Goal: Understand process/instructions

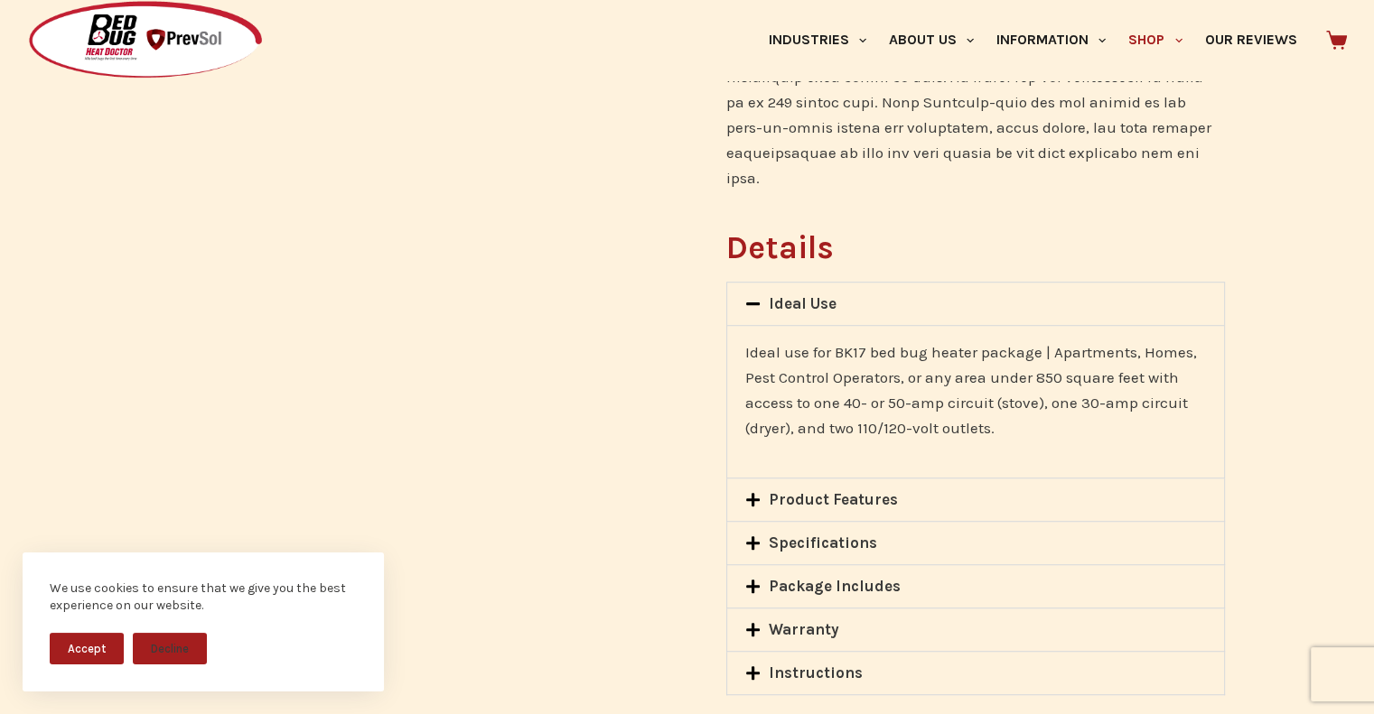
scroll to position [1355, 0]
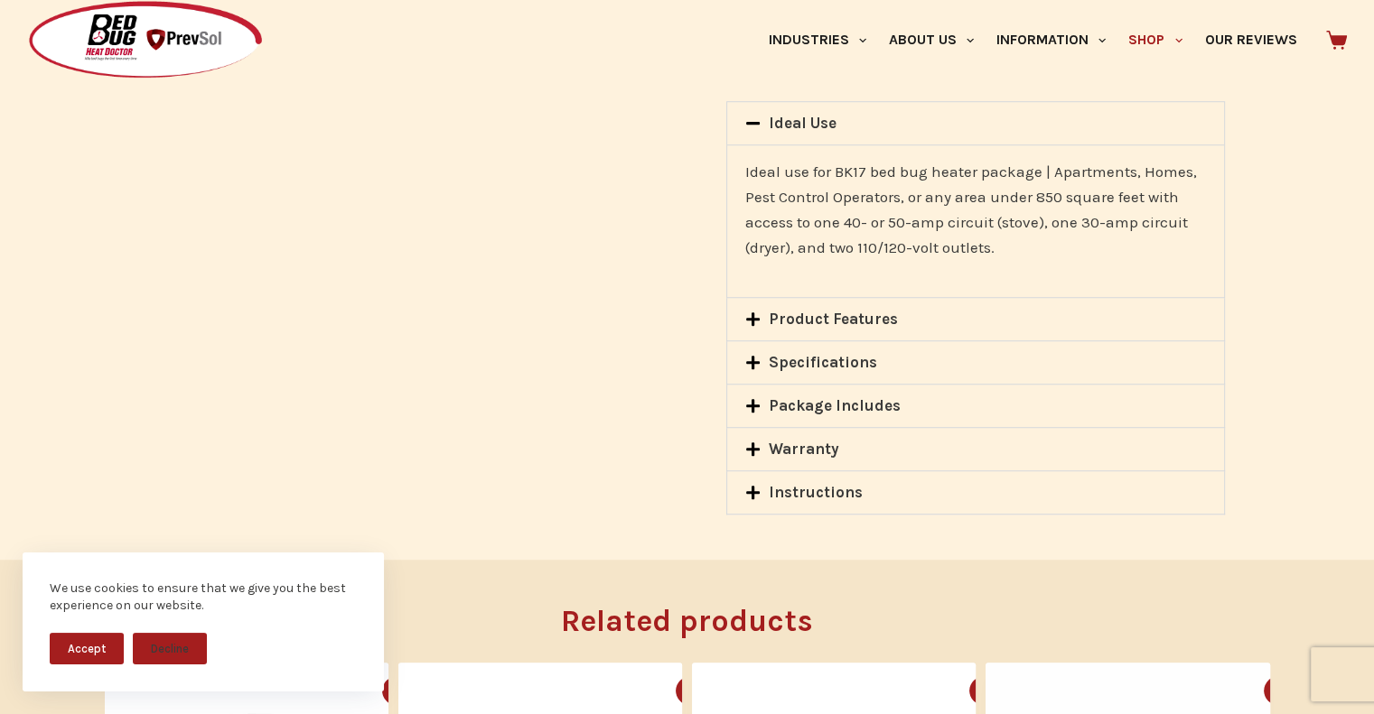
click at [741, 341] on div "Specifications" at bounding box center [975, 362] width 496 height 42
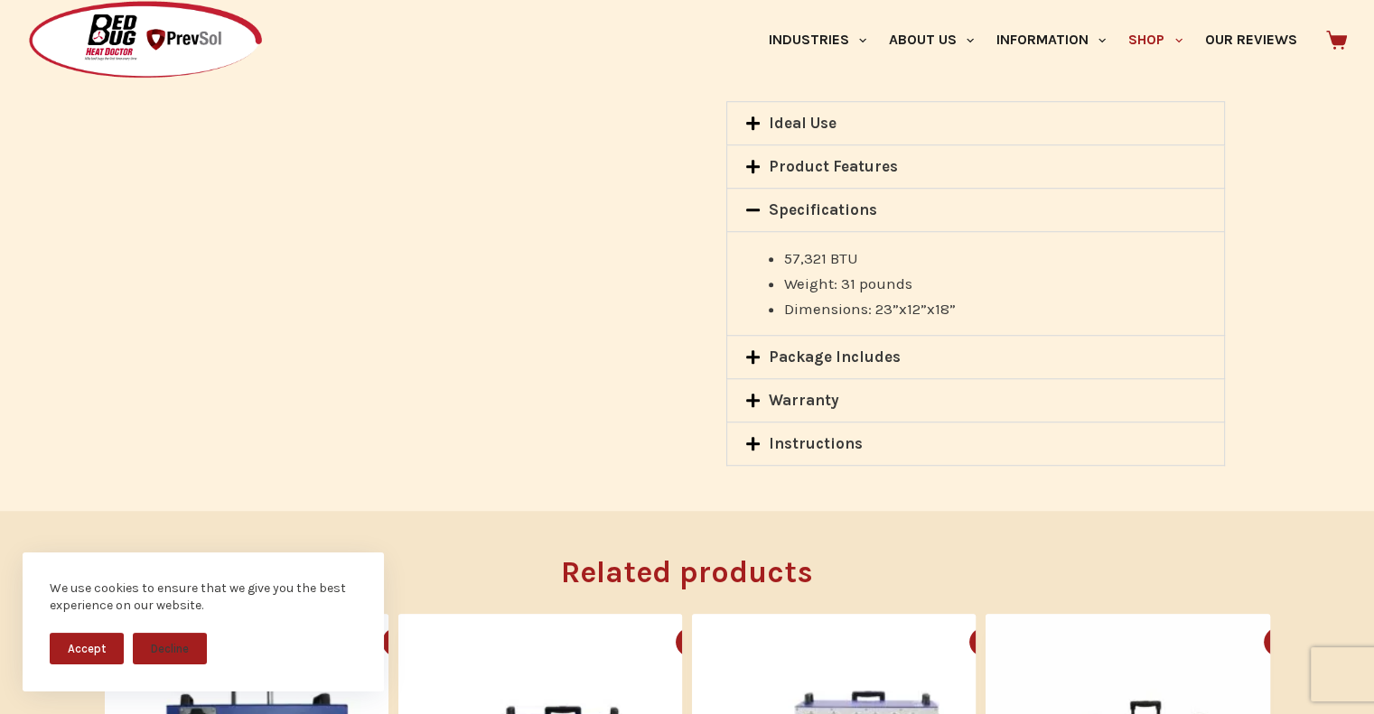
click at [742, 145] on div "Product Features" at bounding box center [975, 166] width 496 height 42
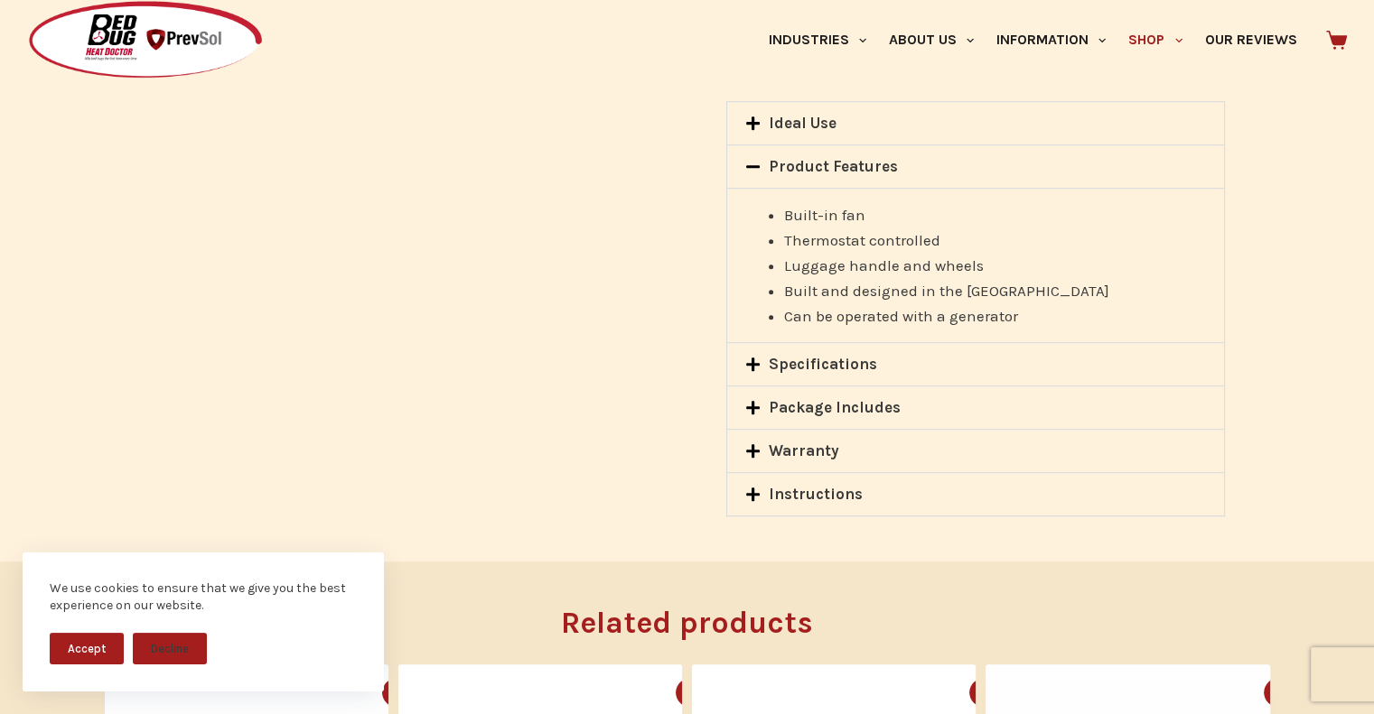
click at [745, 487] on icon at bounding box center [752, 494] width 15 height 15
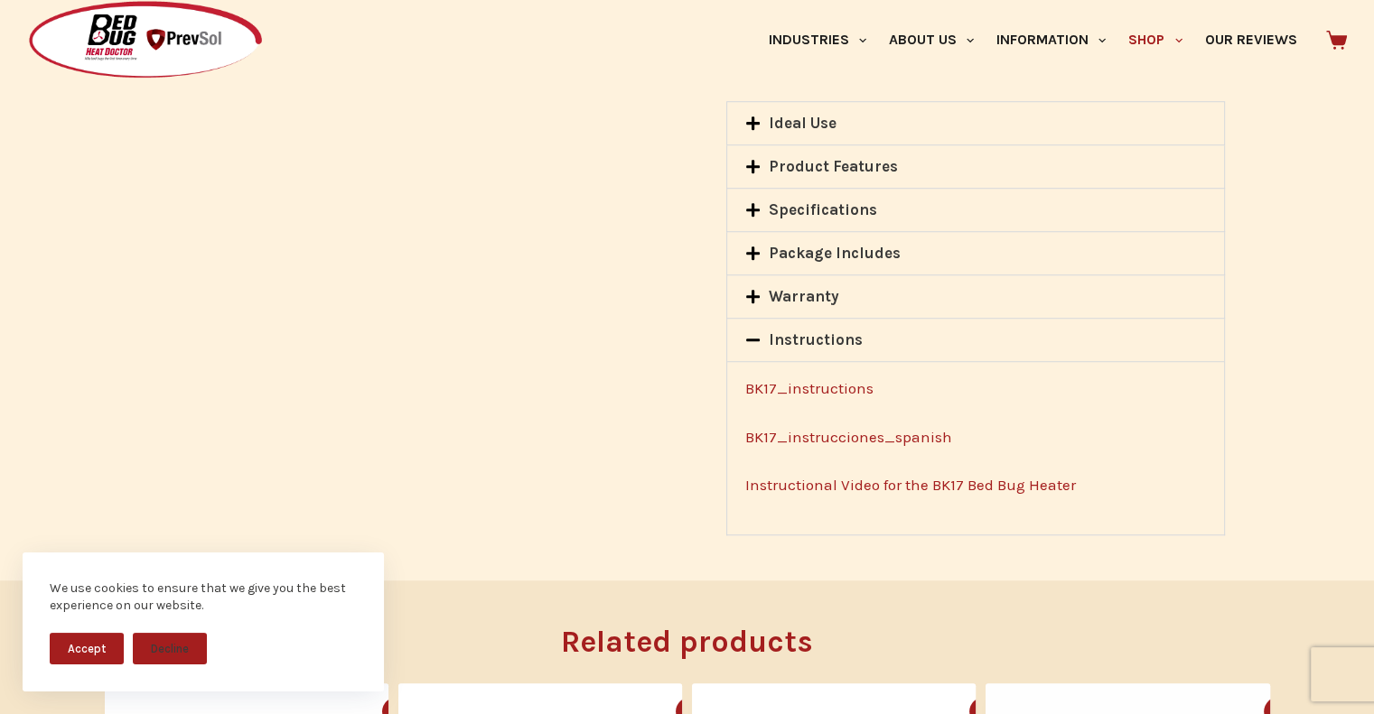
click at [769, 379] on link "BK17_instructions" at bounding box center [809, 388] width 128 height 18
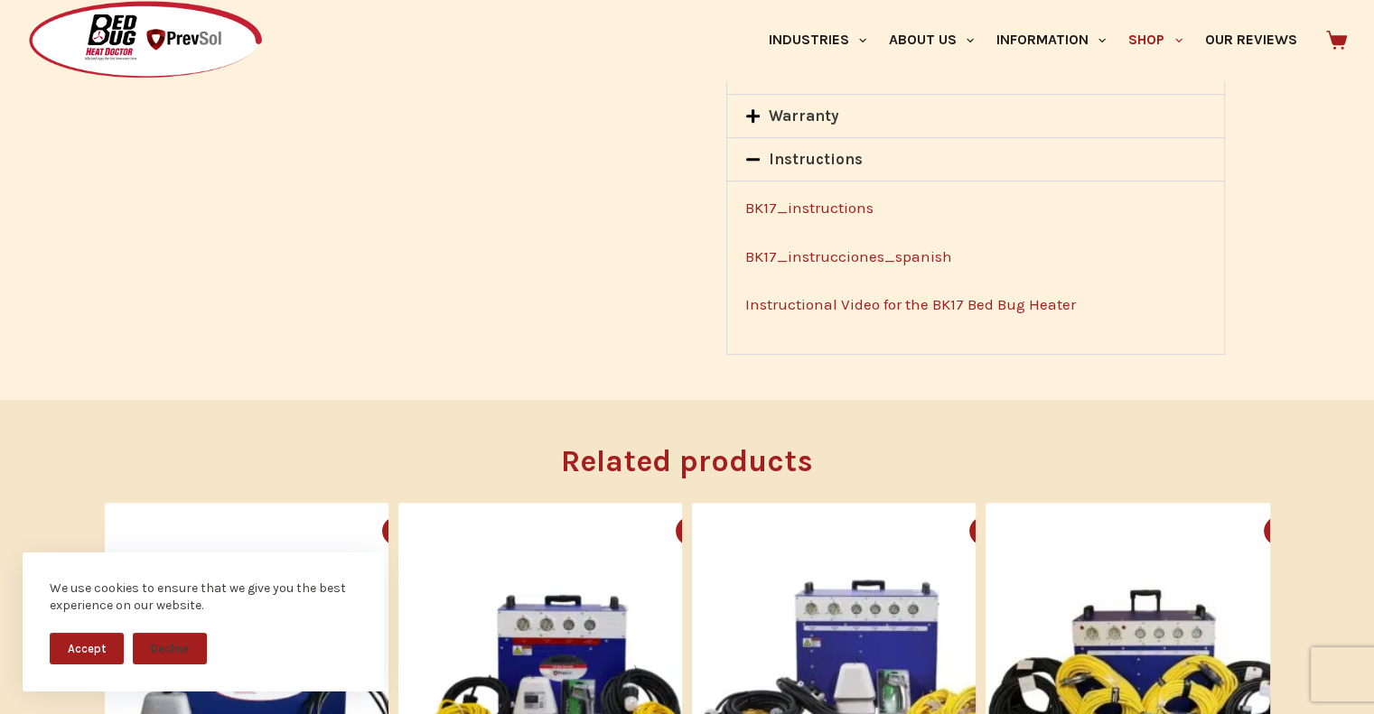
scroll to position [1445, 0]
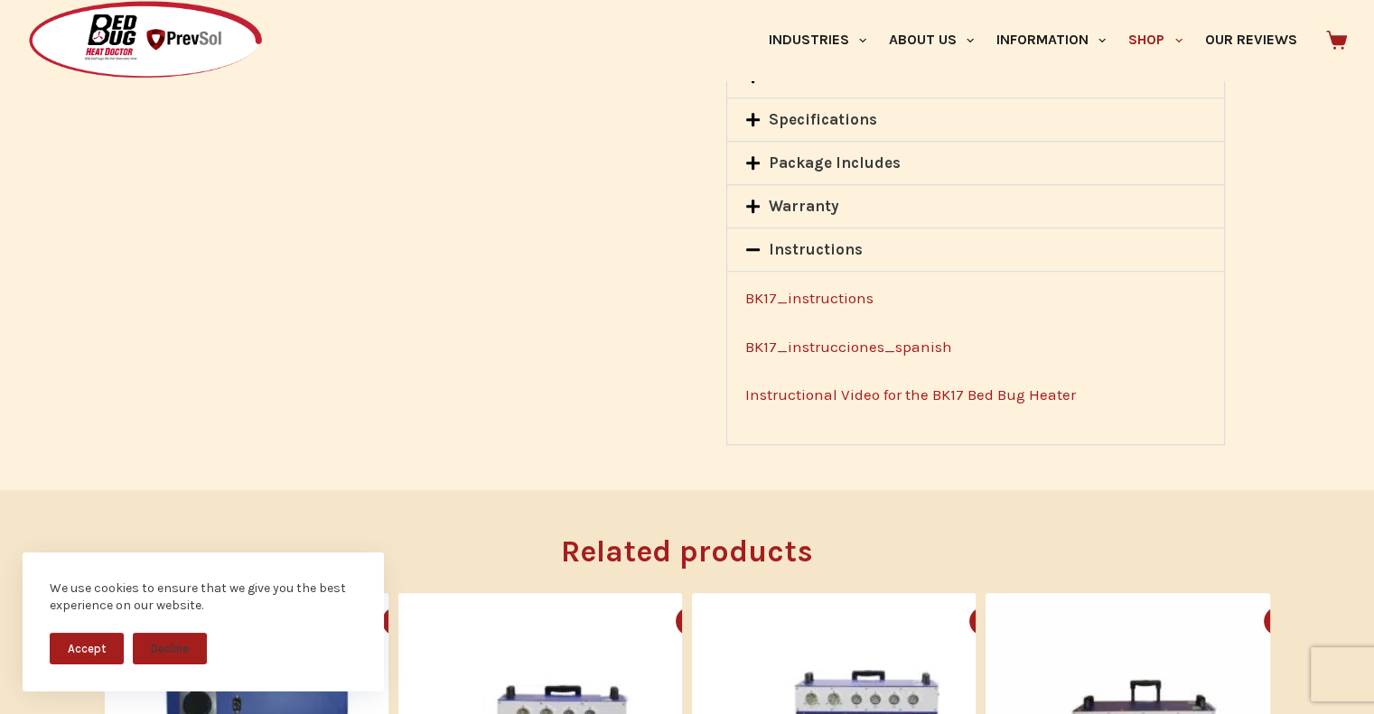
click at [759, 199] on icon at bounding box center [752, 206] width 15 height 15
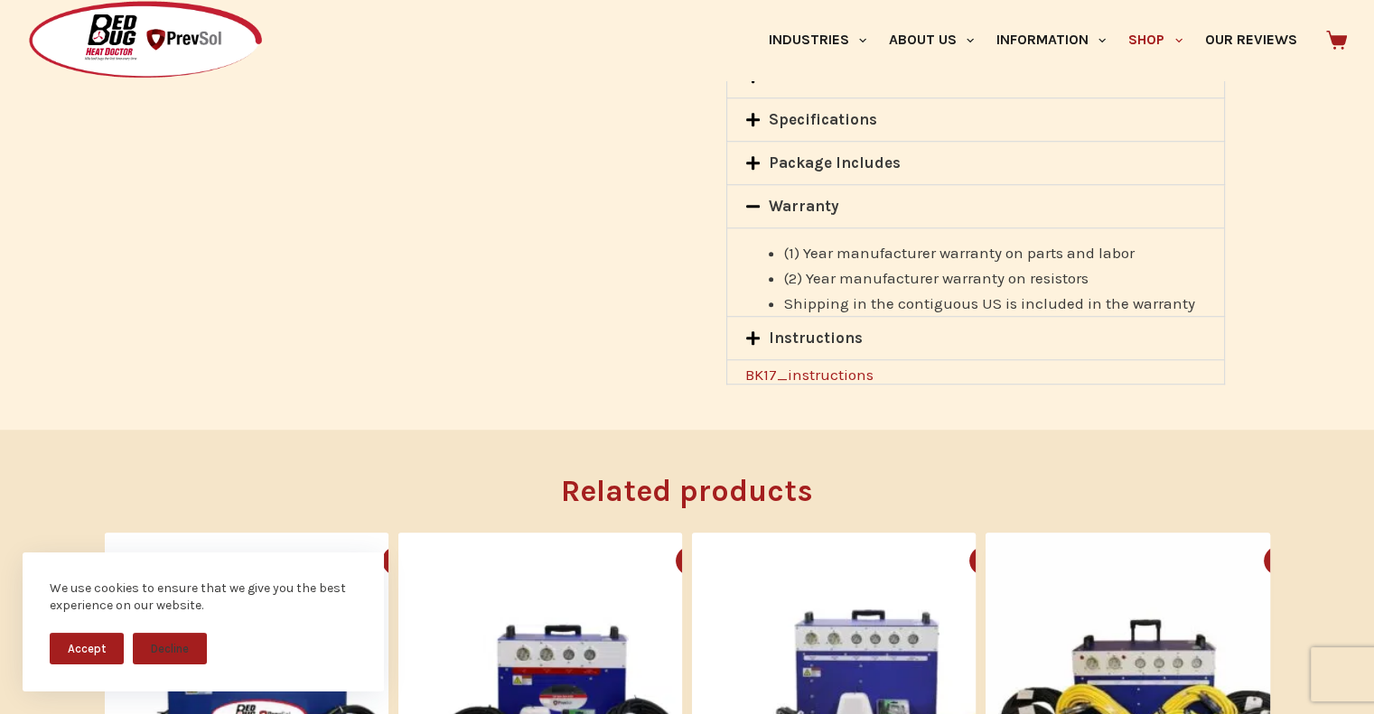
click at [755, 148] on div "Package Includes" at bounding box center [975, 163] width 496 height 42
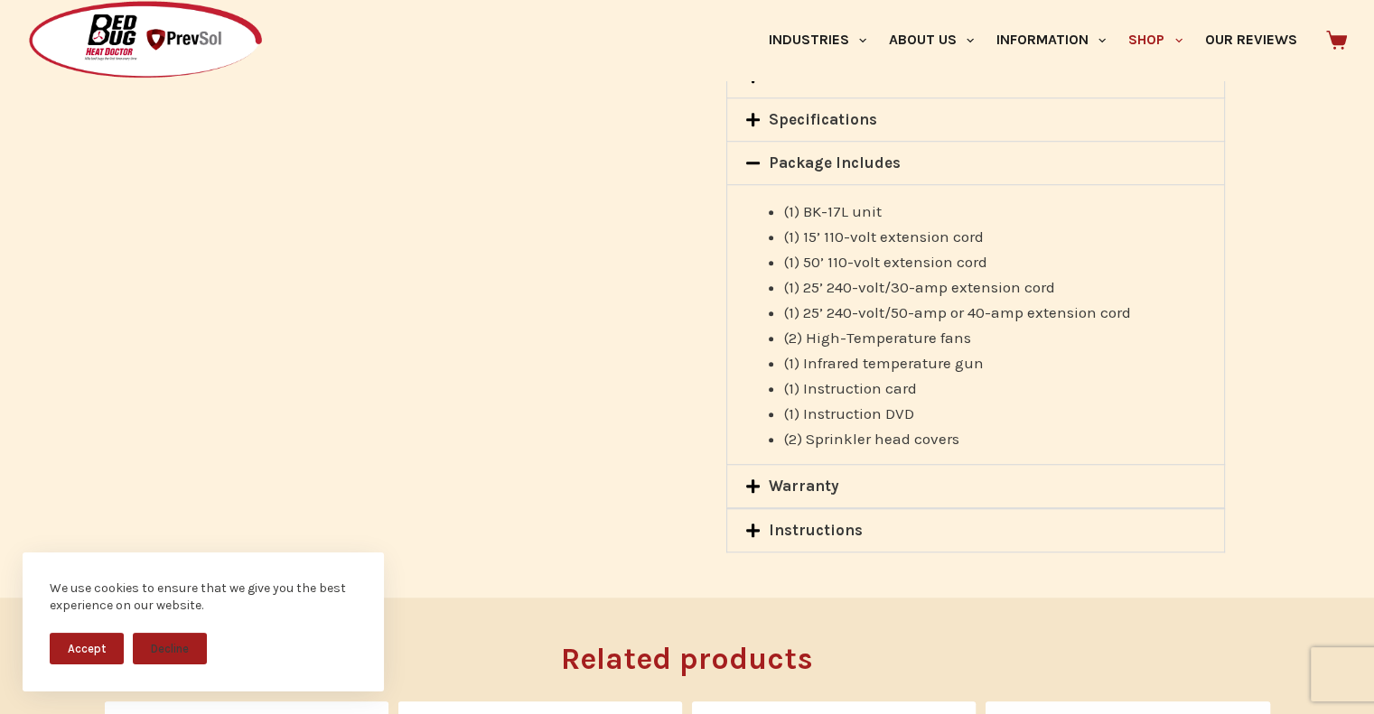
click at [747, 105] on div "Specifications" at bounding box center [975, 119] width 496 height 42
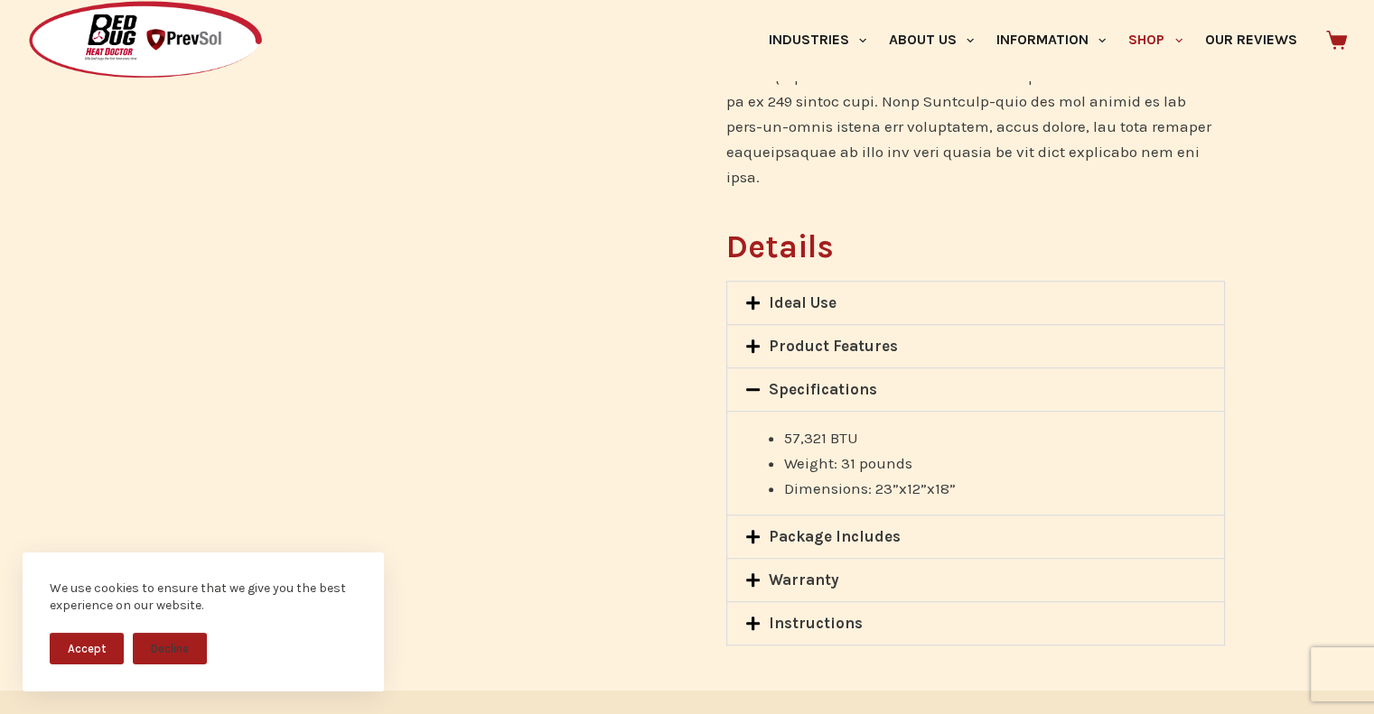
scroll to position [1174, 0]
click at [755, 296] on icon at bounding box center [752, 303] width 15 height 15
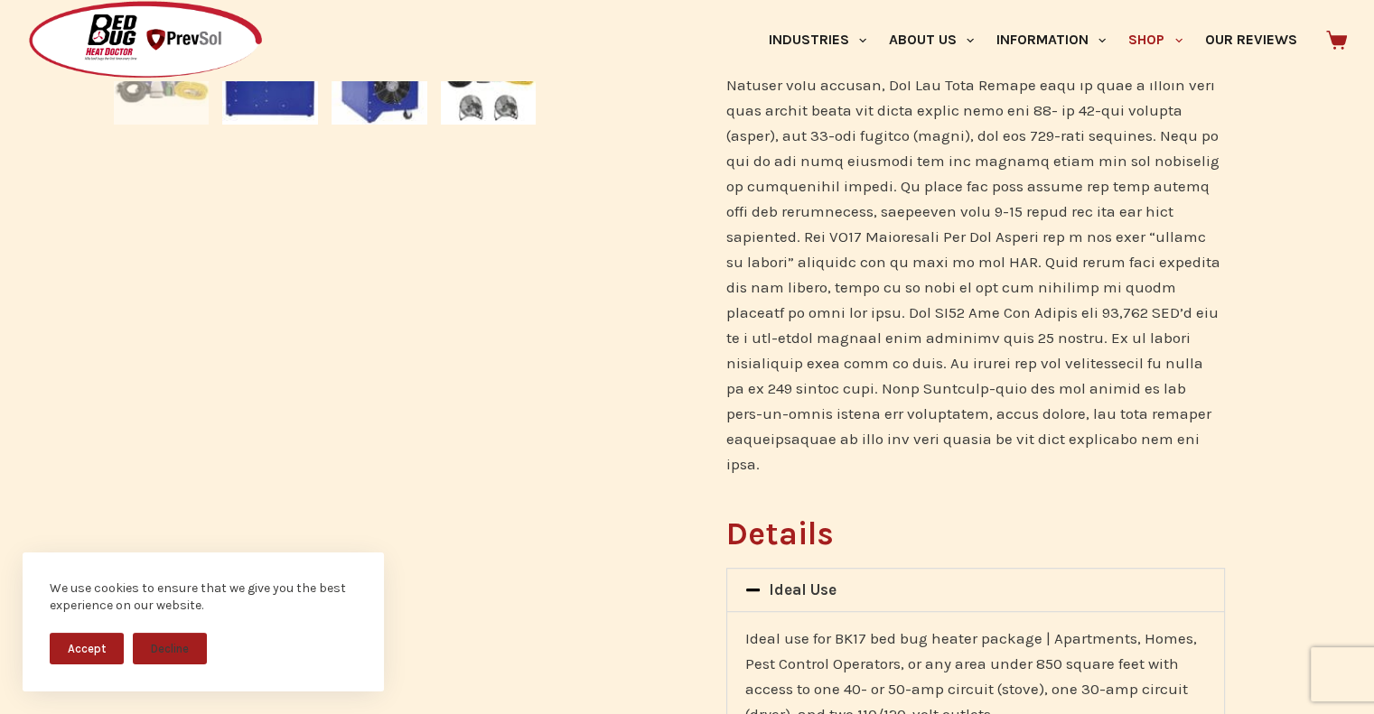
scroll to position [1355, 0]
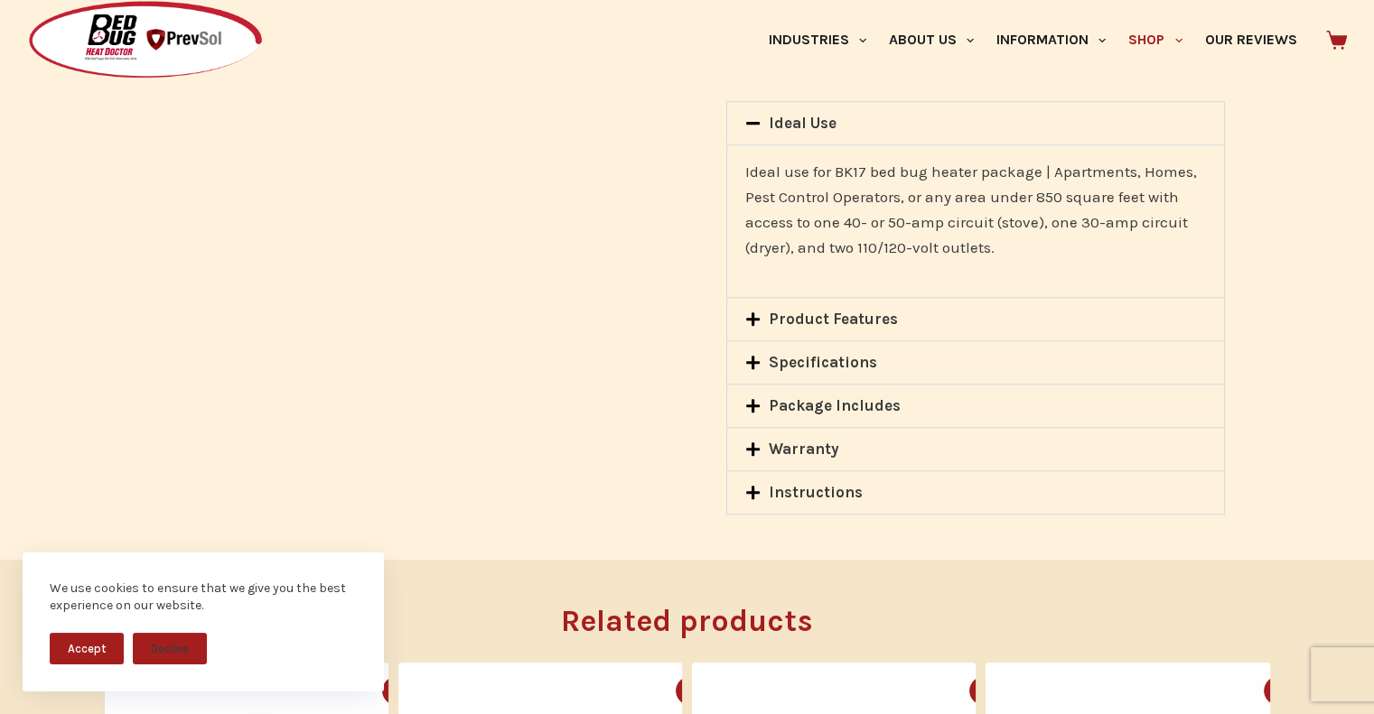
click at [778, 483] on link "Instructions" at bounding box center [816, 492] width 94 height 18
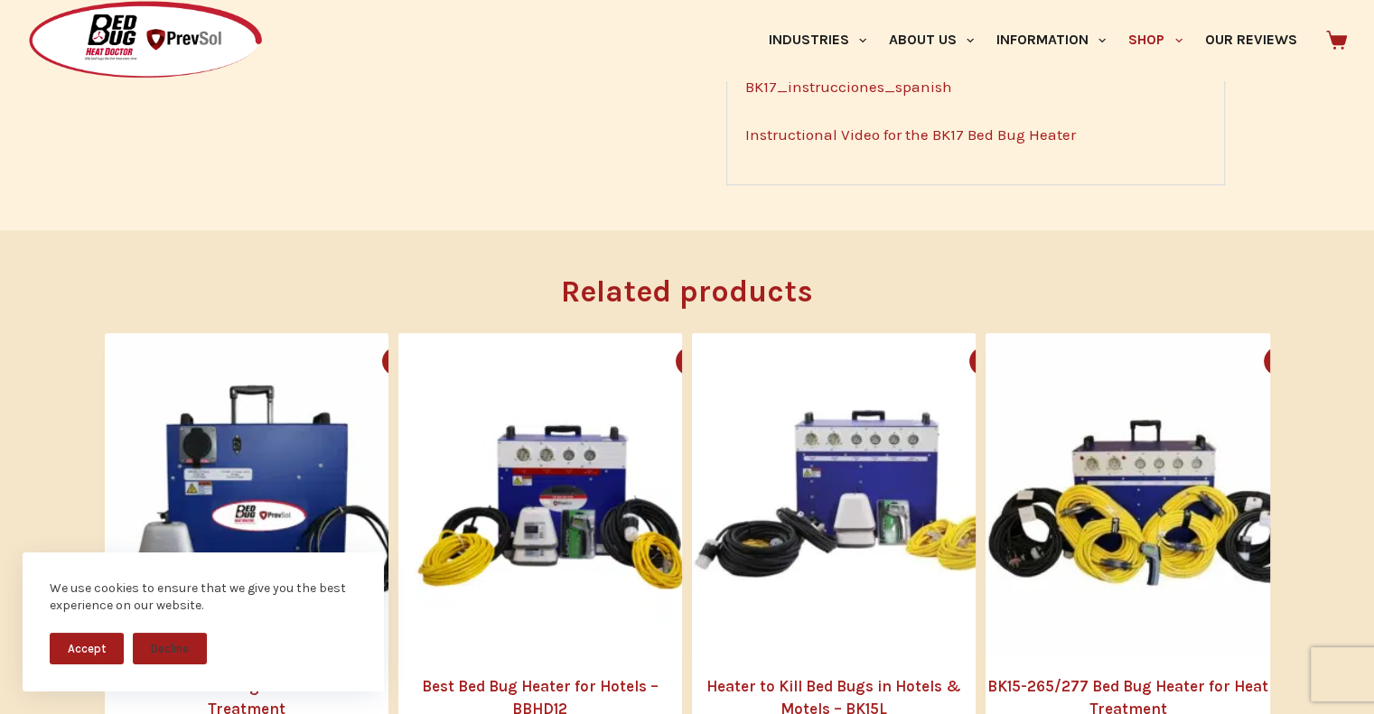
scroll to position [1445, 0]
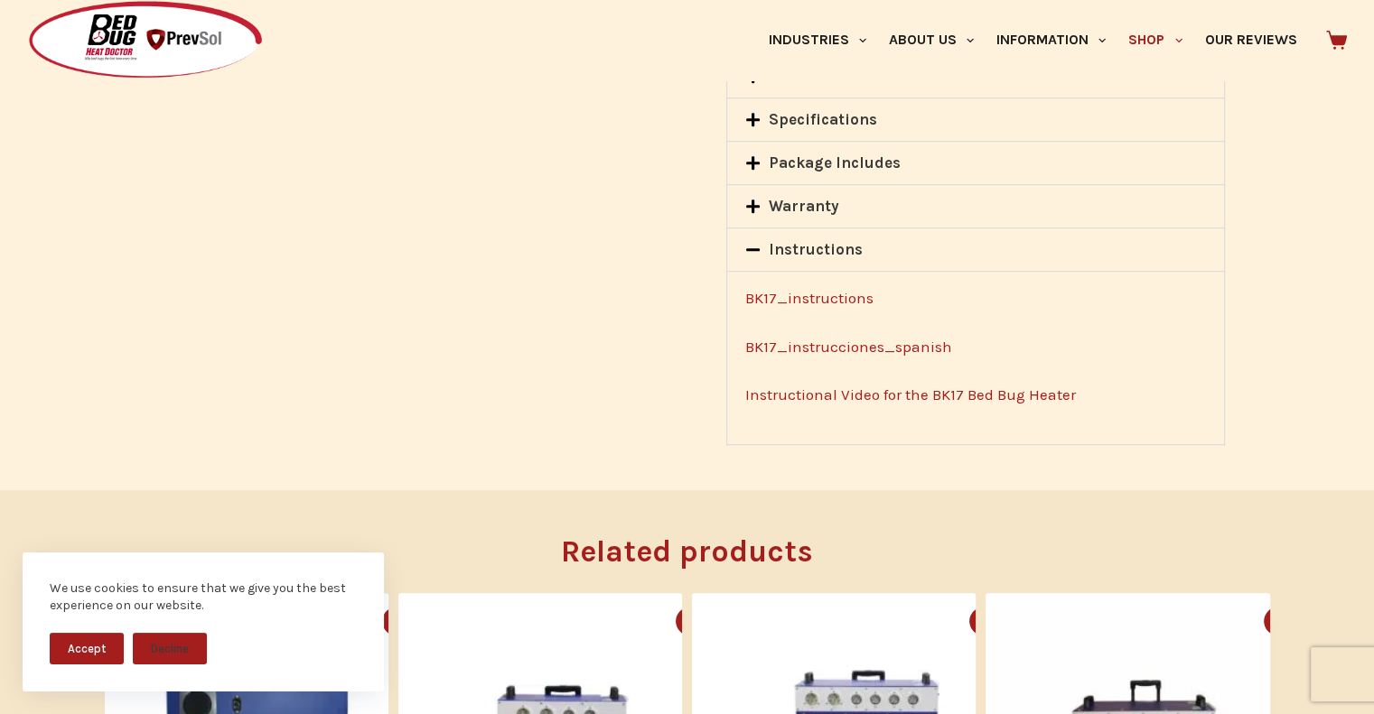
click at [837, 289] on link "BK17_instructions" at bounding box center [809, 298] width 128 height 18
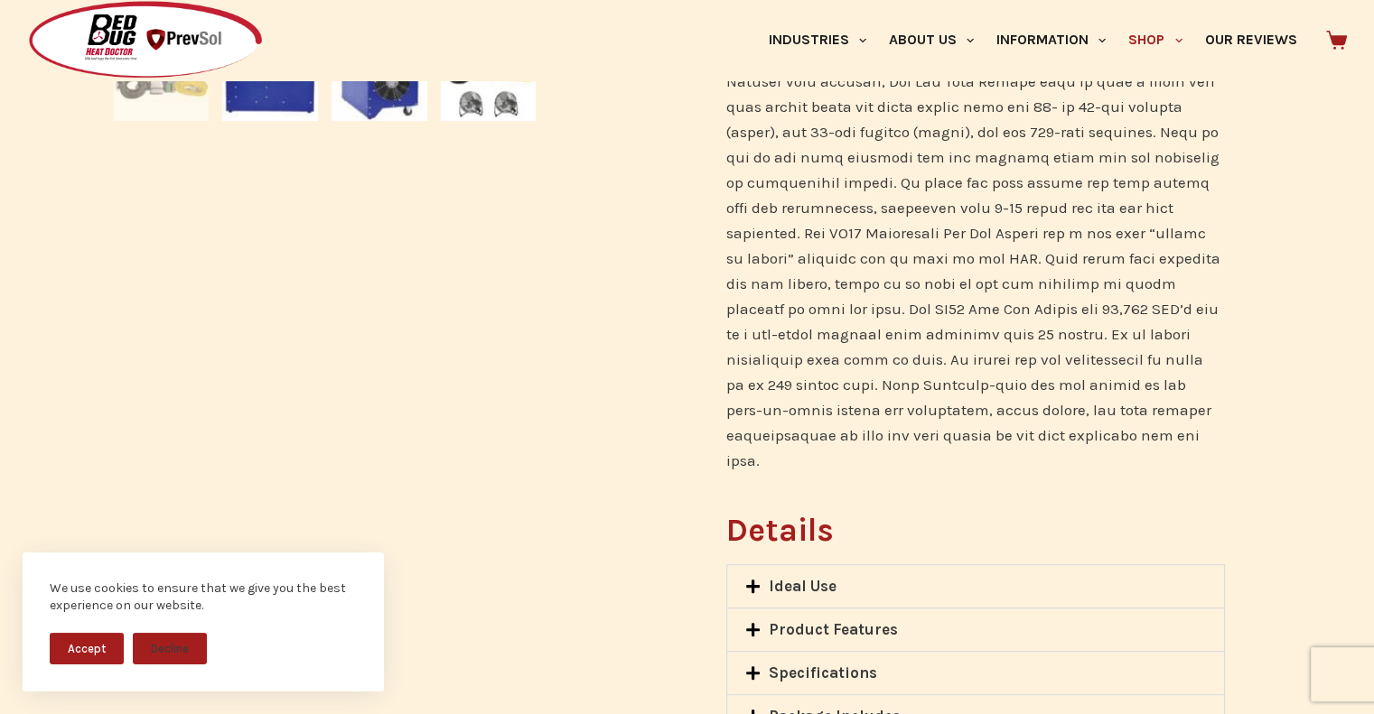
scroll to position [903, 0]
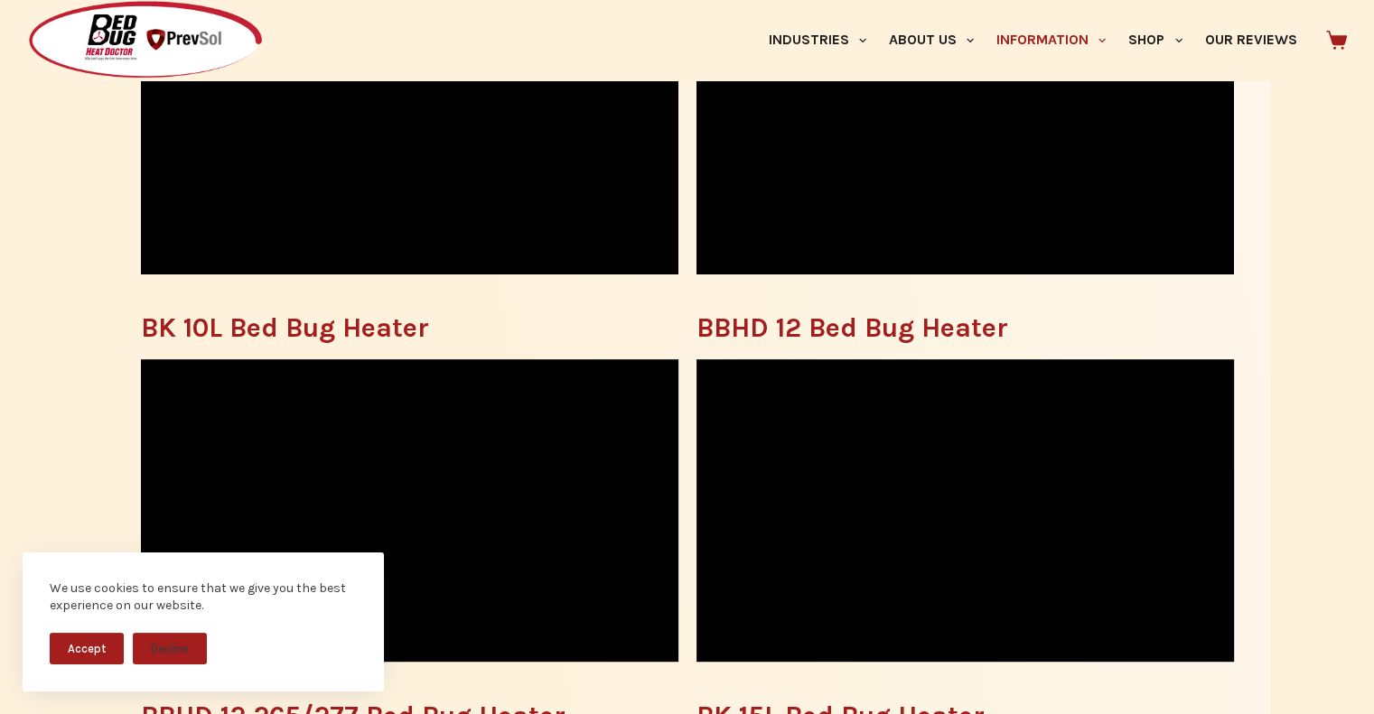
scroll to position [1535, 0]
